Goal: Find specific page/section: Find specific page/section

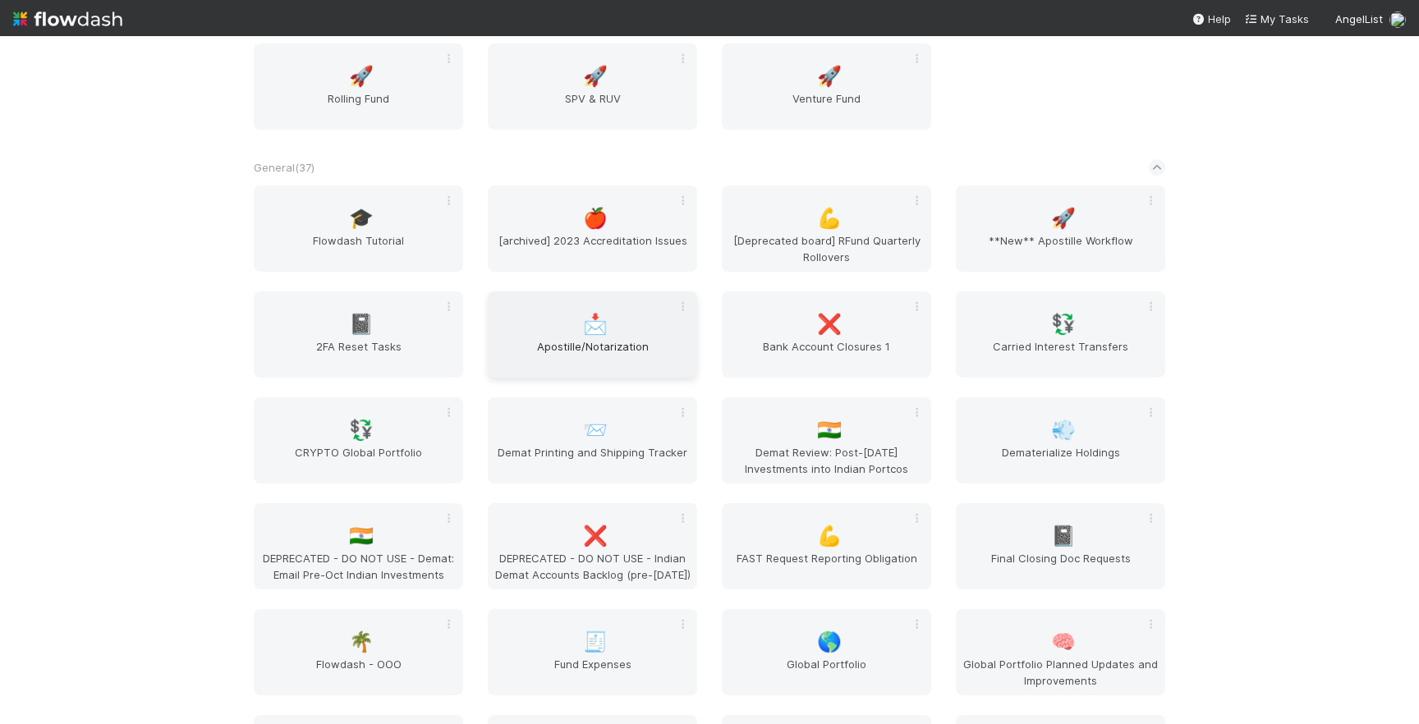
scroll to position [1861, 0]
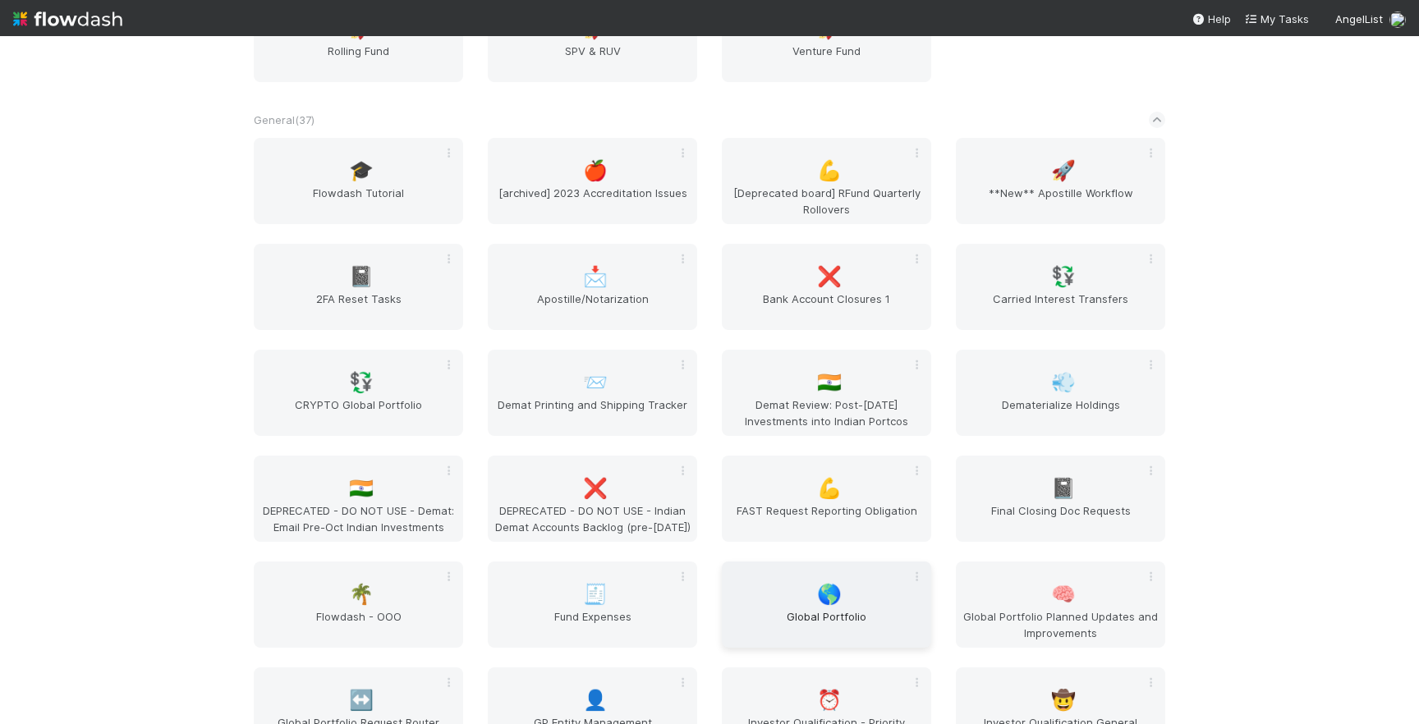
click at [822, 598] on span "🌎" at bounding box center [829, 594] width 25 height 21
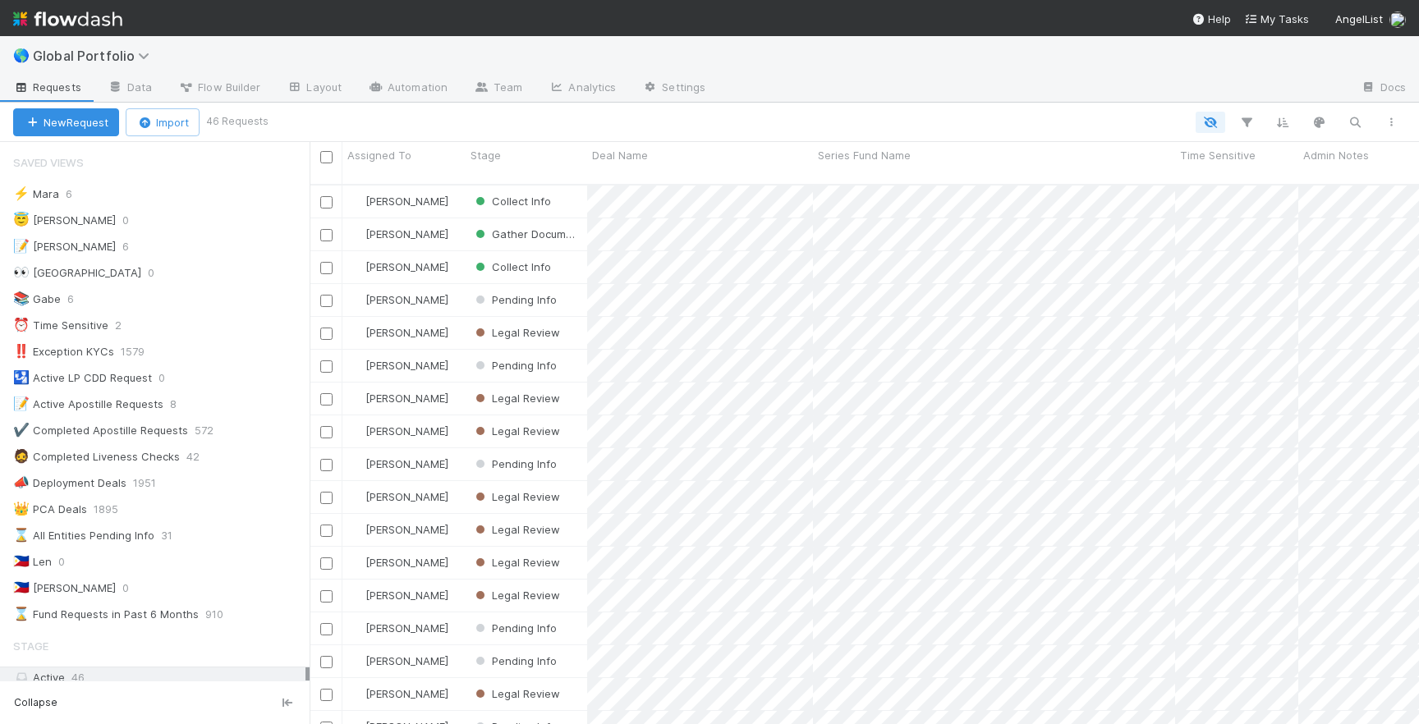
scroll to position [552, 1109]
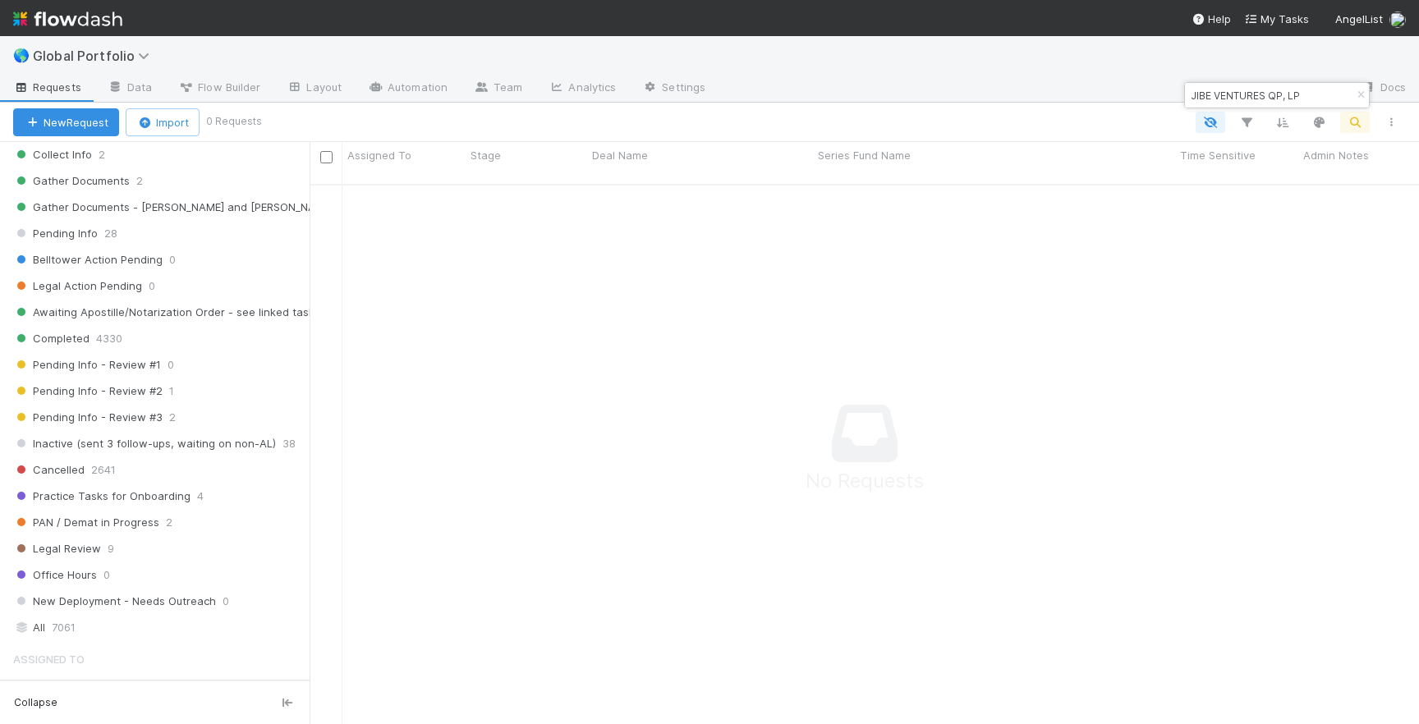
scroll to position [864, 0]
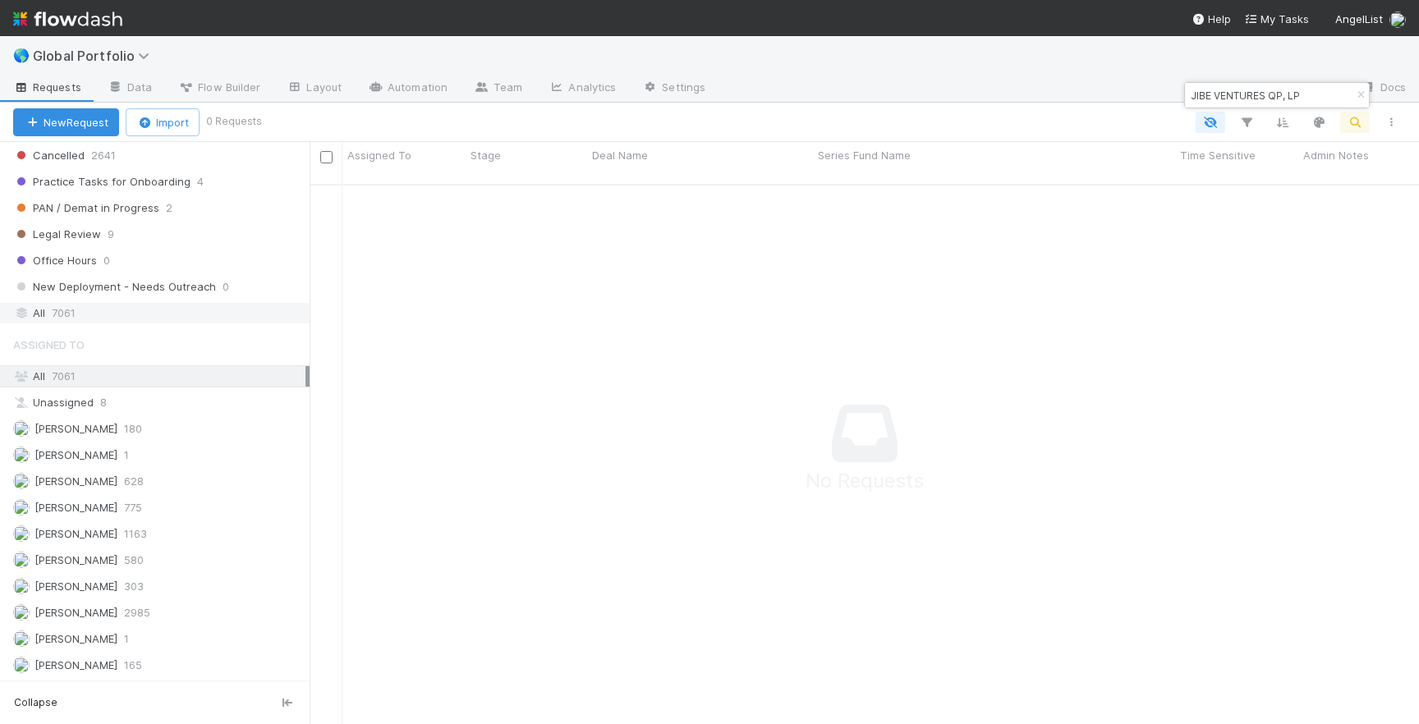
type input "JIBE VENTURES QP, LP"
click at [203, 305] on div "All 7061" at bounding box center [159, 313] width 292 height 21
